Goal: Information Seeking & Learning: Learn about a topic

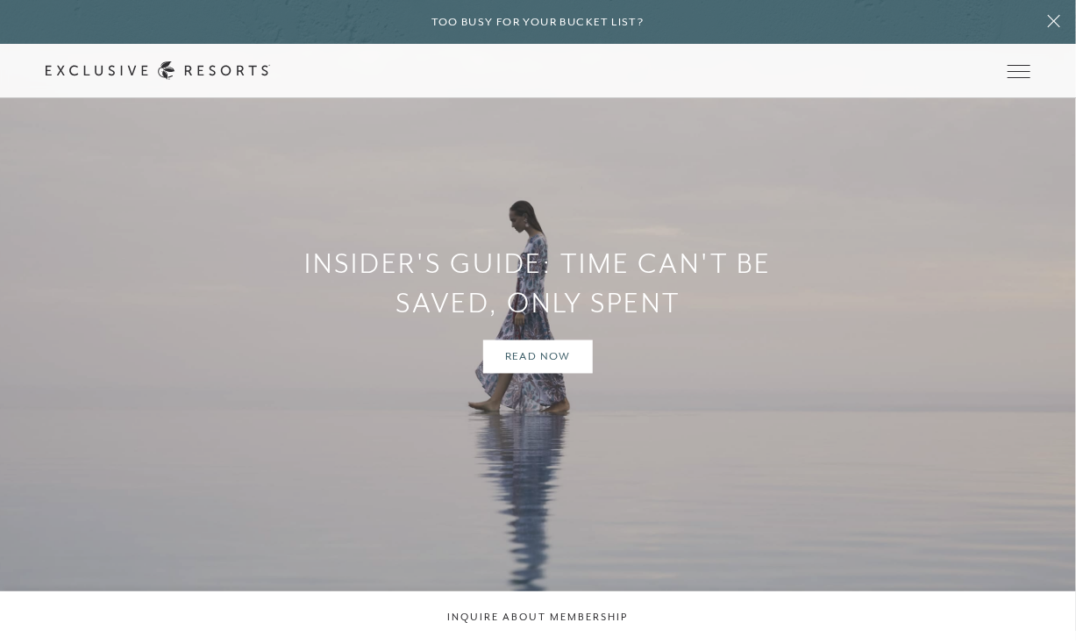
scroll to position [3555, 0]
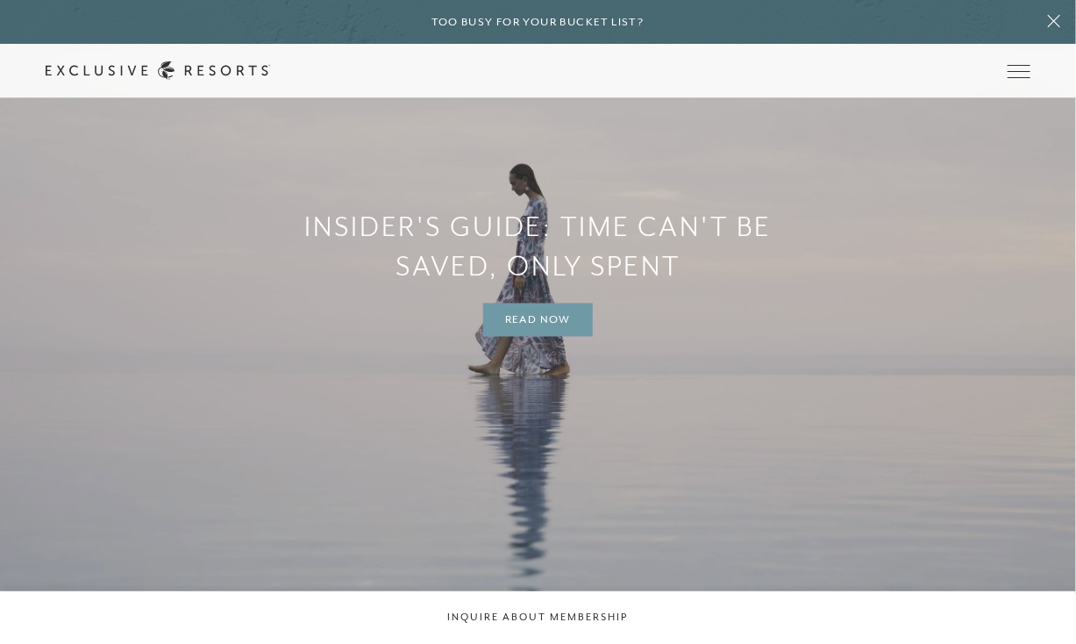
click at [555, 337] on link "Read Now" at bounding box center [538, 319] width 110 height 33
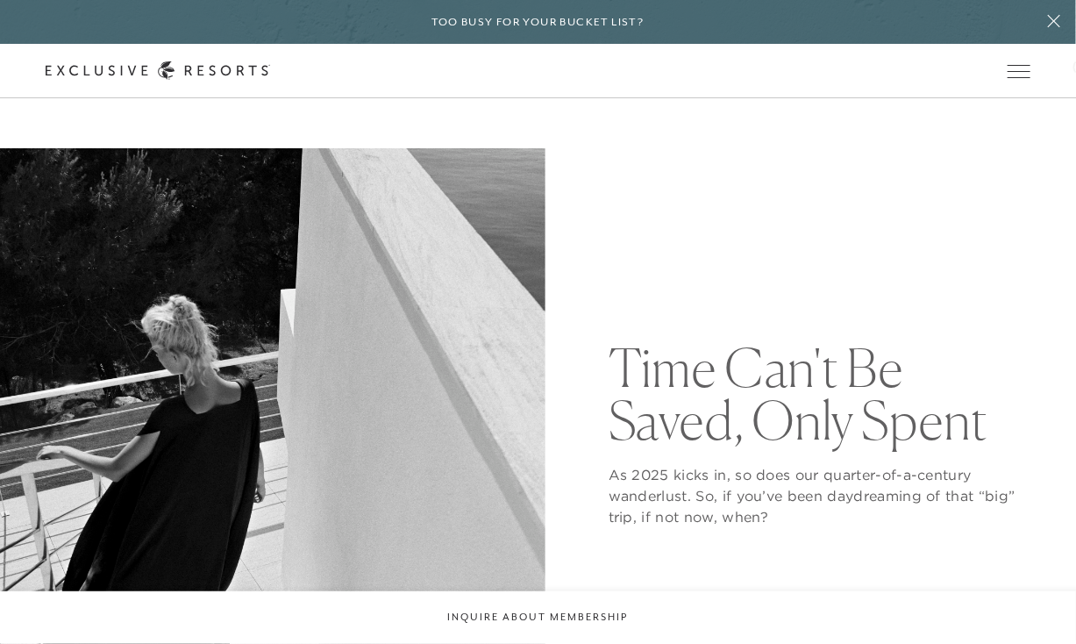
scroll to position [42, 0]
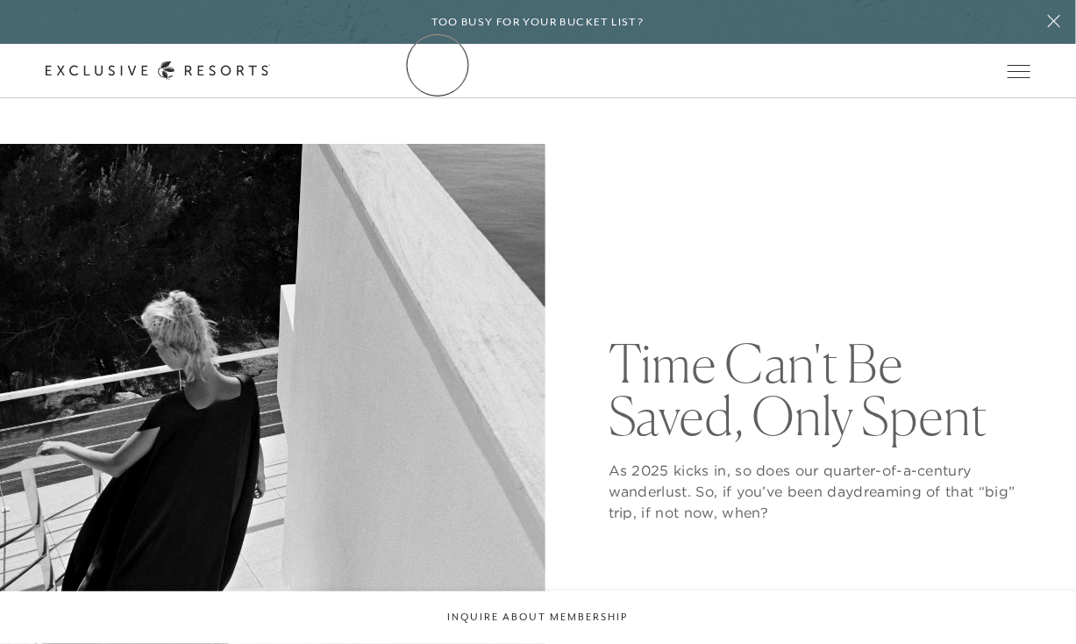
click at [0, 0] on link "The Collection" at bounding box center [0, 0] width 0 height 0
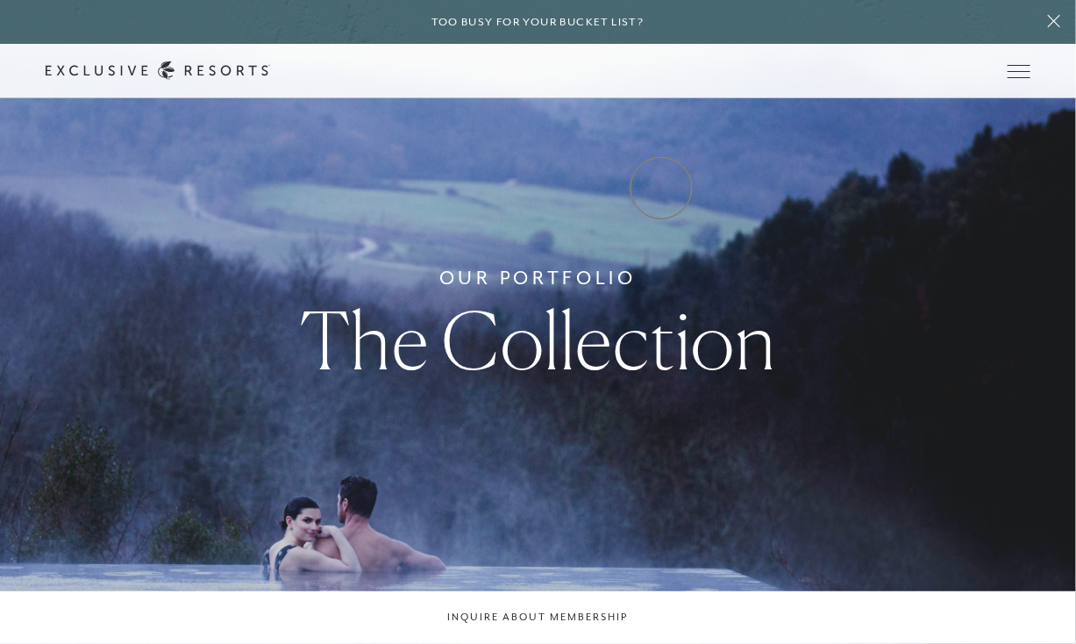
click at [0, 0] on link "Experience Collection" at bounding box center [0, 0] width 0 height 0
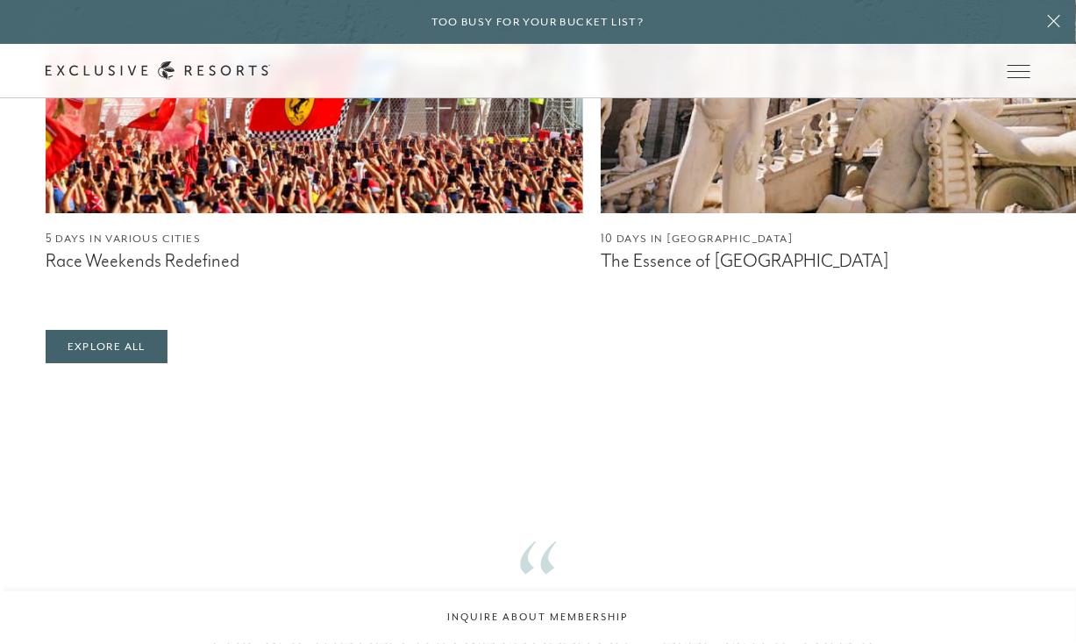
scroll to position [2206, 0]
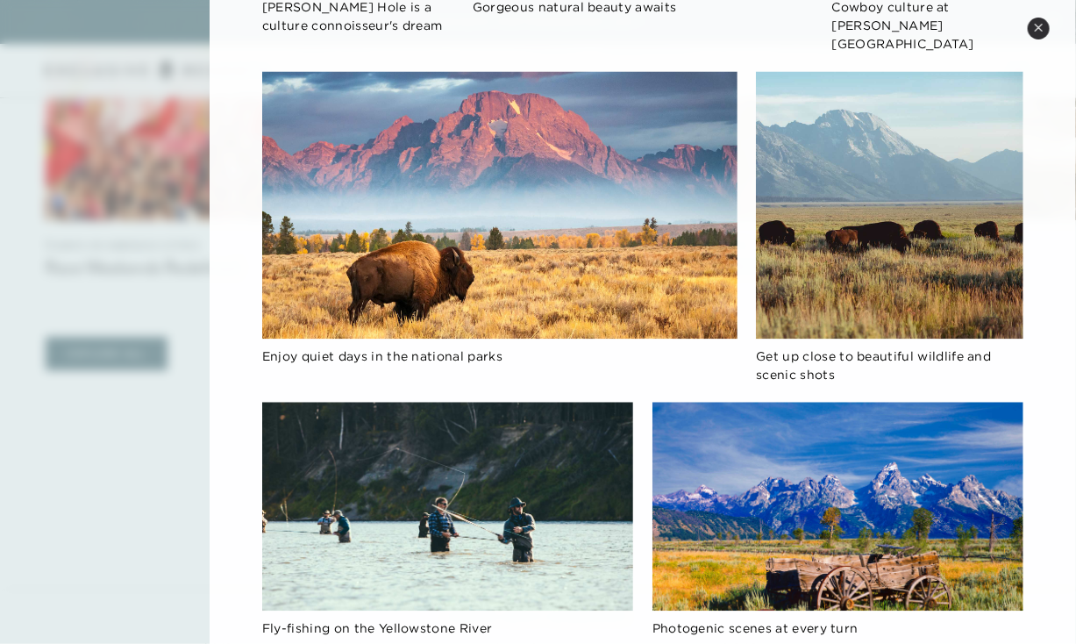
scroll to position [1344, 0]
